Goal: Task Accomplishment & Management: Manage account settings

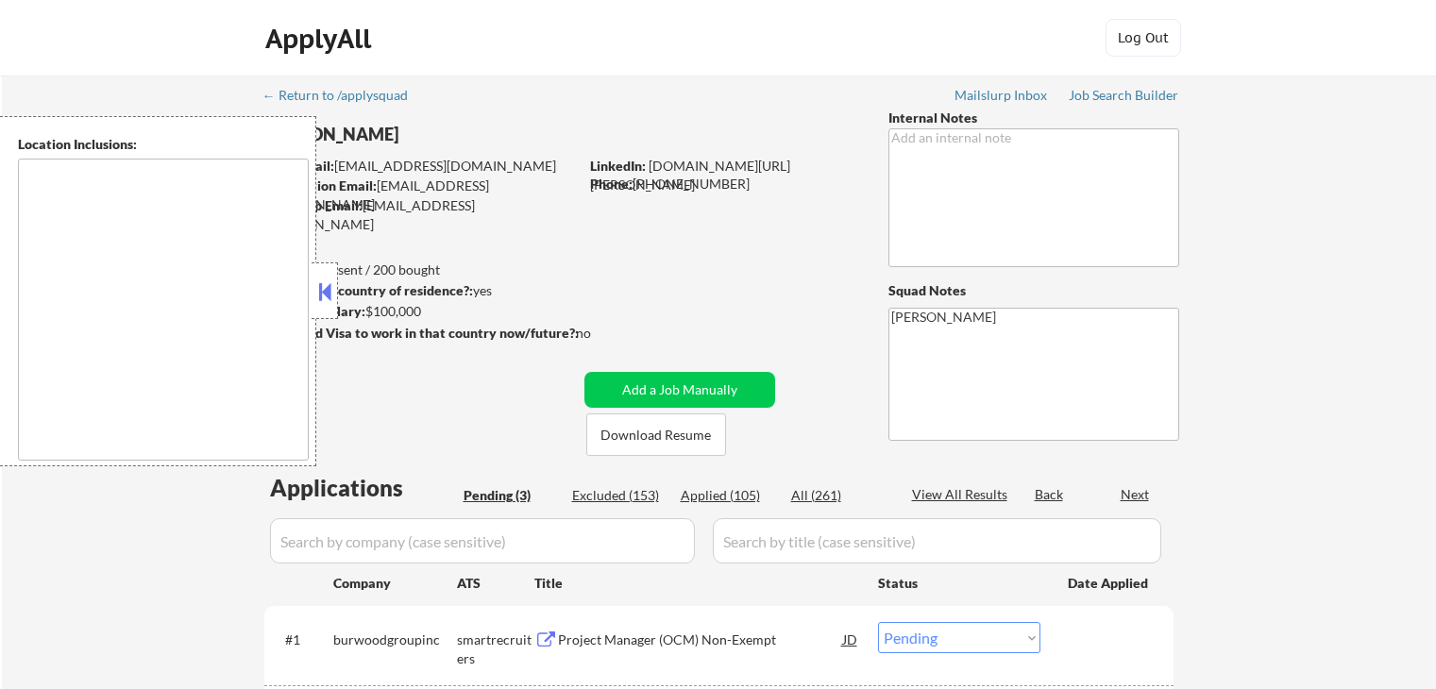
select select ""pending""
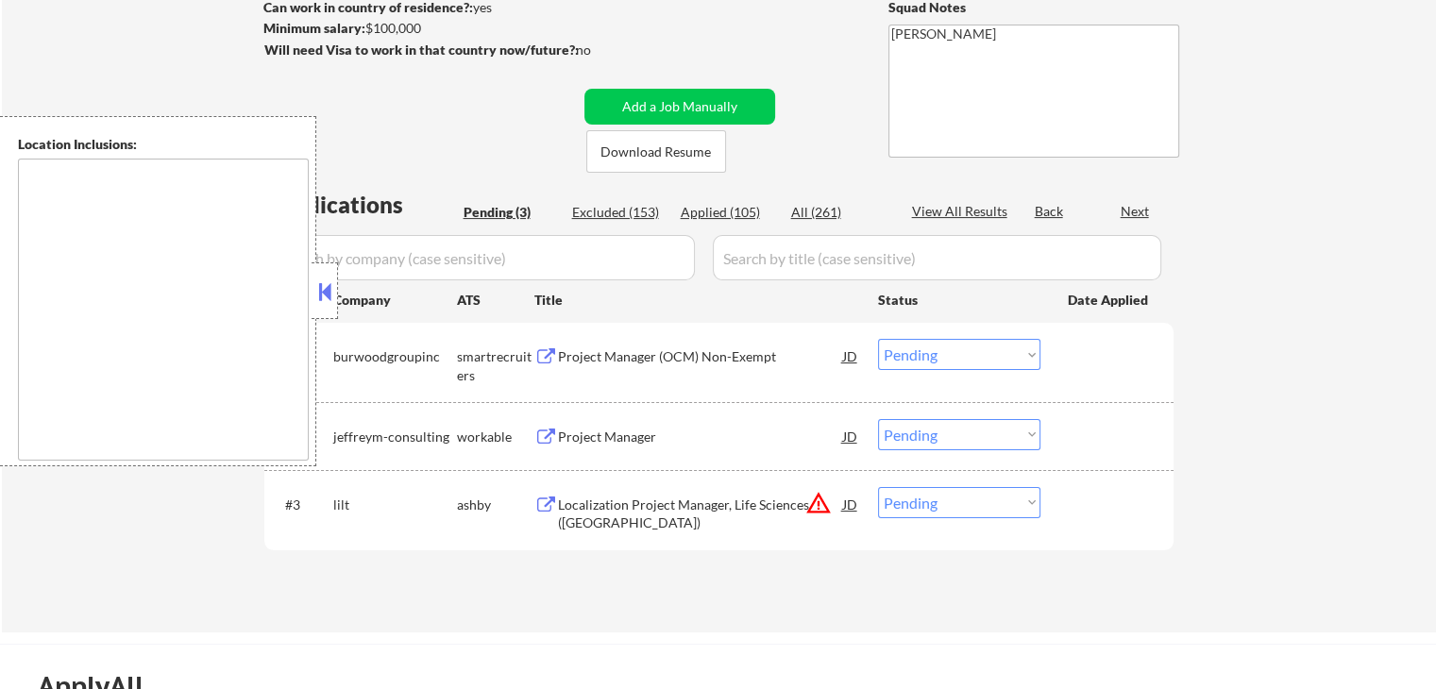
type textarea "remote"
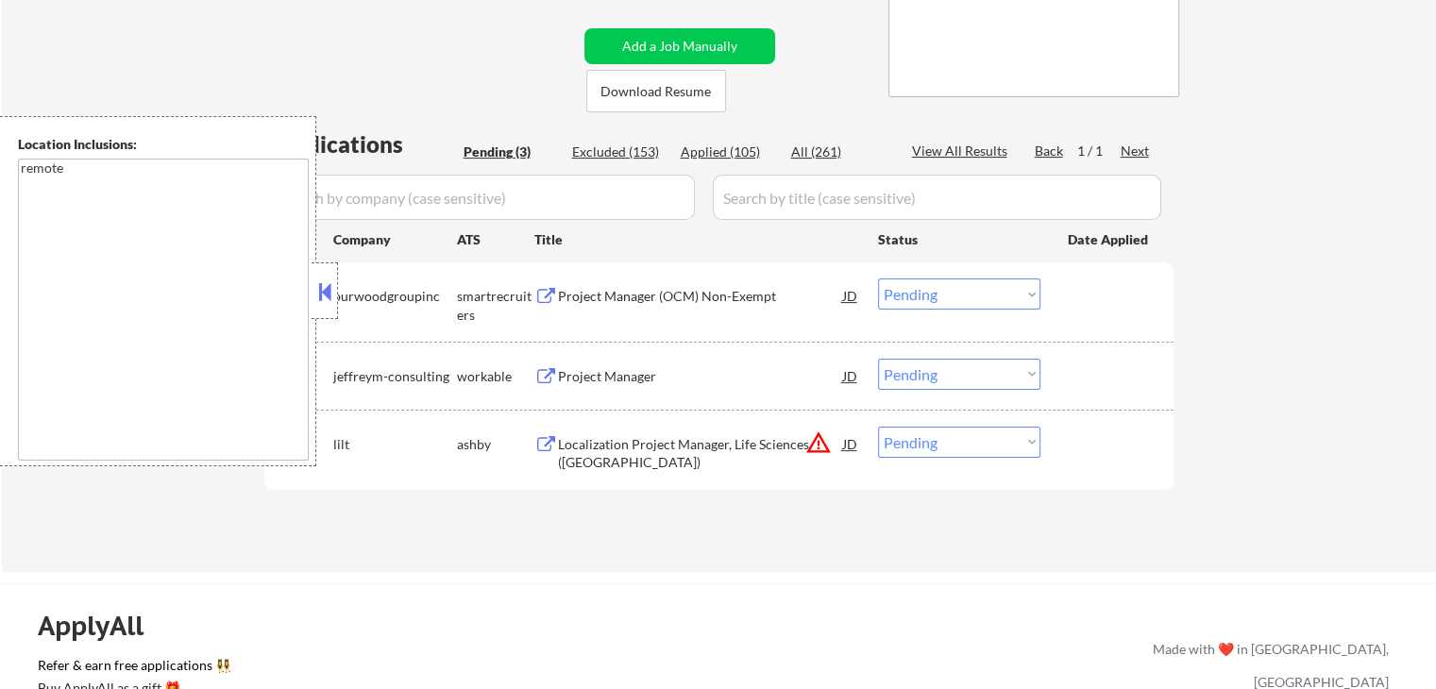
scroll to position [378, 0]
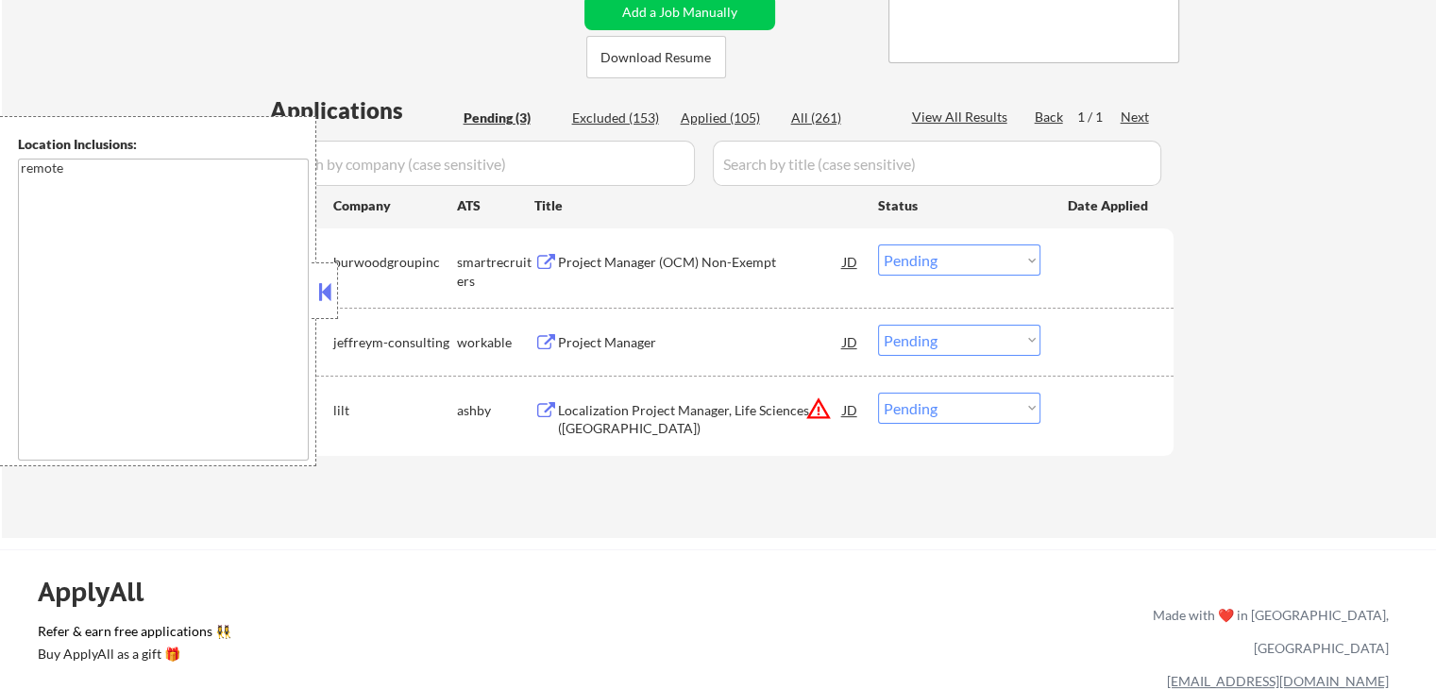
click at [541, 259] on button at bounding box center [546, 263] width 24 height 18
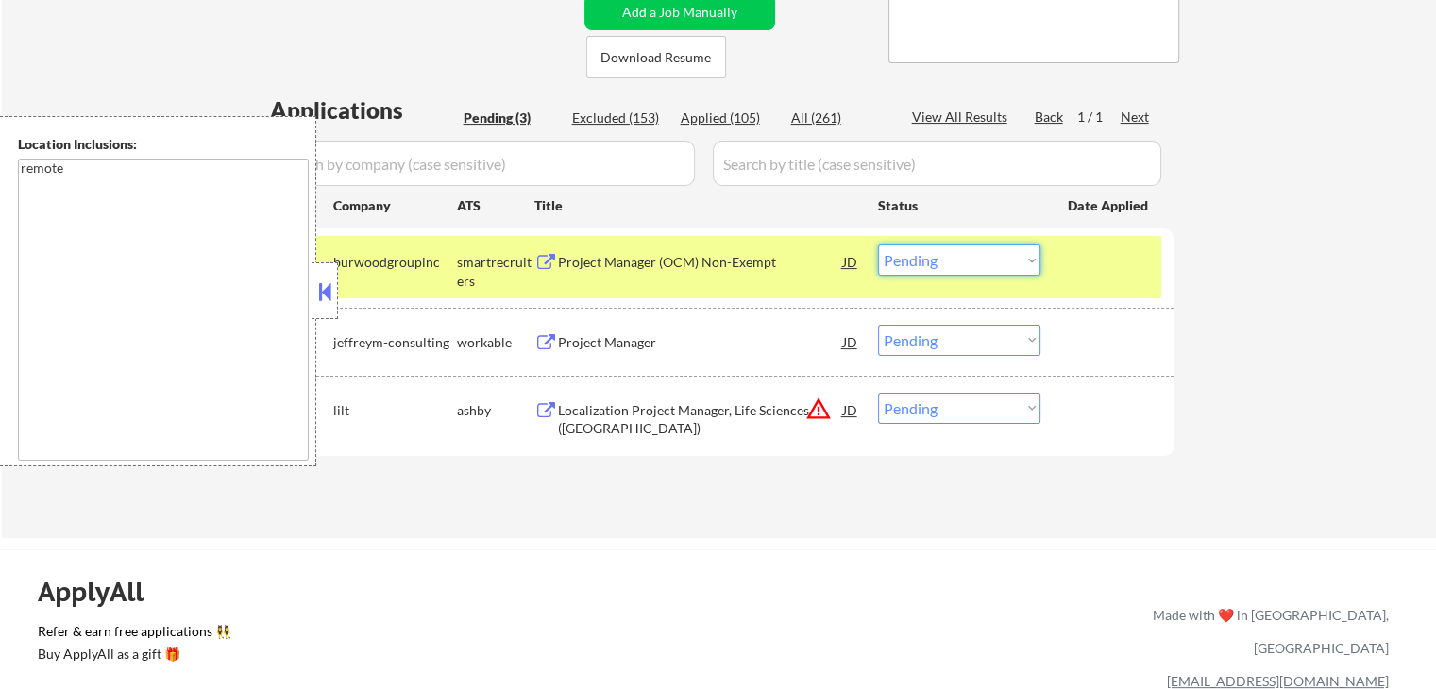
click at [959, 258] on select "Choose an option... Pending Applied Excluded (Questions) Excluded (Expired) Exc…" at bounding box center [959, 260] width 162 height 31
click at [878, 245] on select "Choose an option... Pending Applied Excluded (Questions) Excluded (Expired) Exc…" at bounding box center [959, 260] width 162 height 31
click at [551, 336] on button at bounding box center [546, 343] width 24 height 18
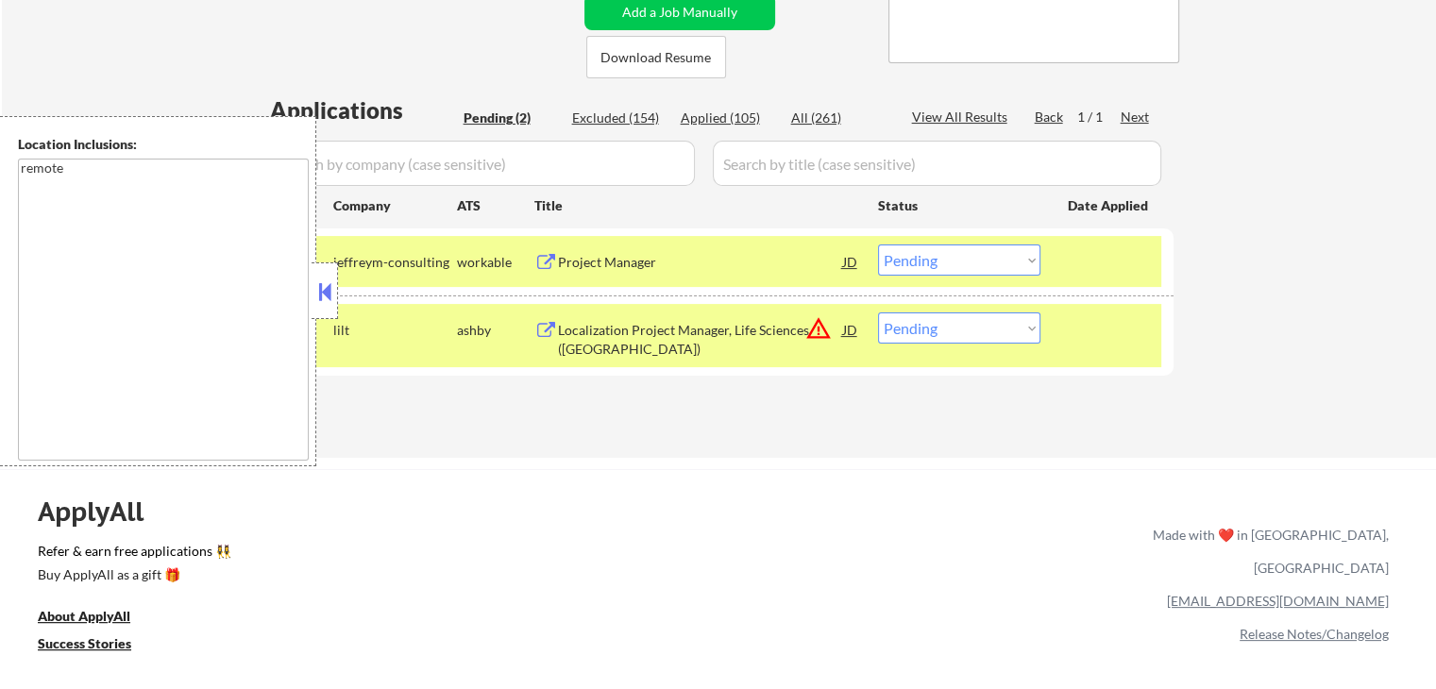
click at [958, 251] on select "Choose an option... Pending Applied Excluded (Questions) Excluded (Expired) Exc…" at bounding box center [959, 260] width 162 height 31
click at [878, 245] on select "Choose an option... Pending Applied Excluded (Questions) Excluded (Expired) Exc…" at bounding box center [959, 260] width 162 height 31
click at [544, 331] on button at bounding box center [546, 331] width 24 height 18
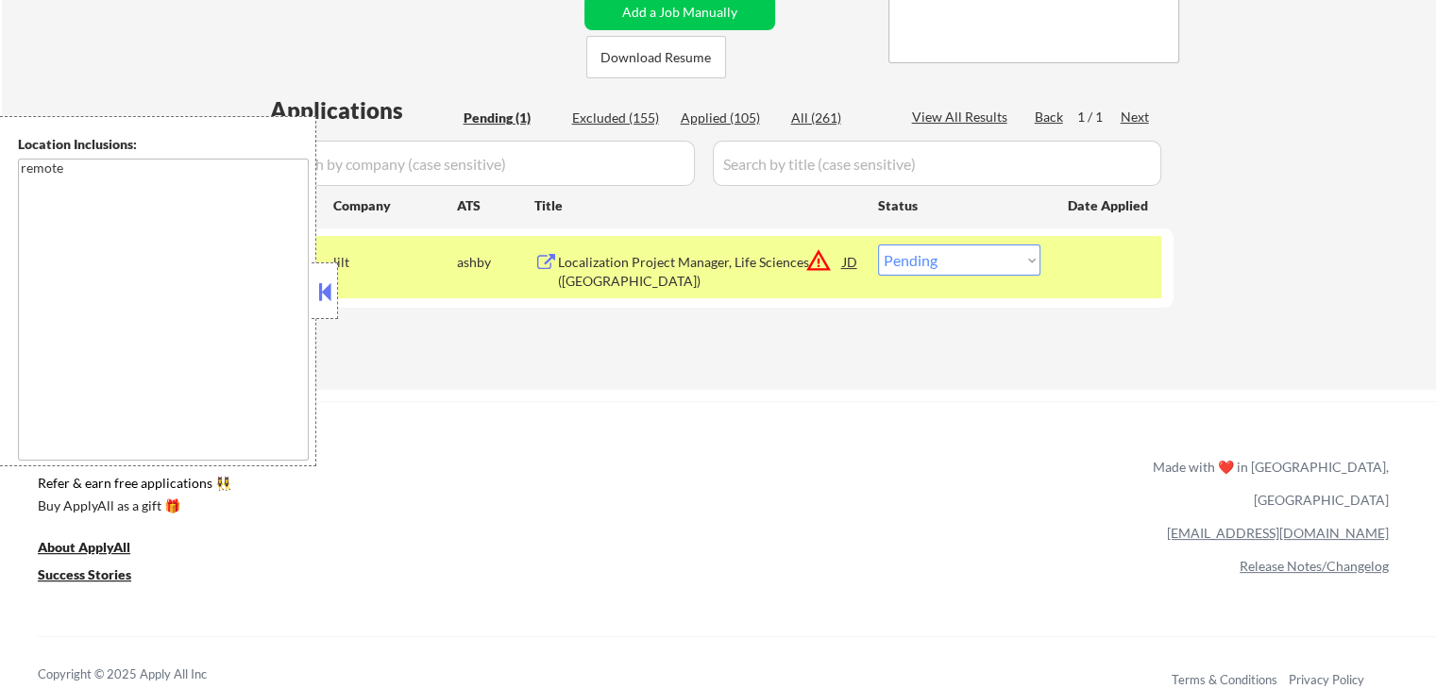
click at [920, 256] on select "Choose an option... Pending Applied Excluded (Questions) Excluded (Expired) Exc…" at bounding box center [959, 260] width 162 height 31
select select ""applied""
click at [878, 245] on select "Choose an option... Pending Applied Excluded (Questions) Excluded (Expired) Exc…" at bounding box center [959, 260] width 162 height 31
